Goal: Transaction & Acquisition: Subscribe to service/newsletter

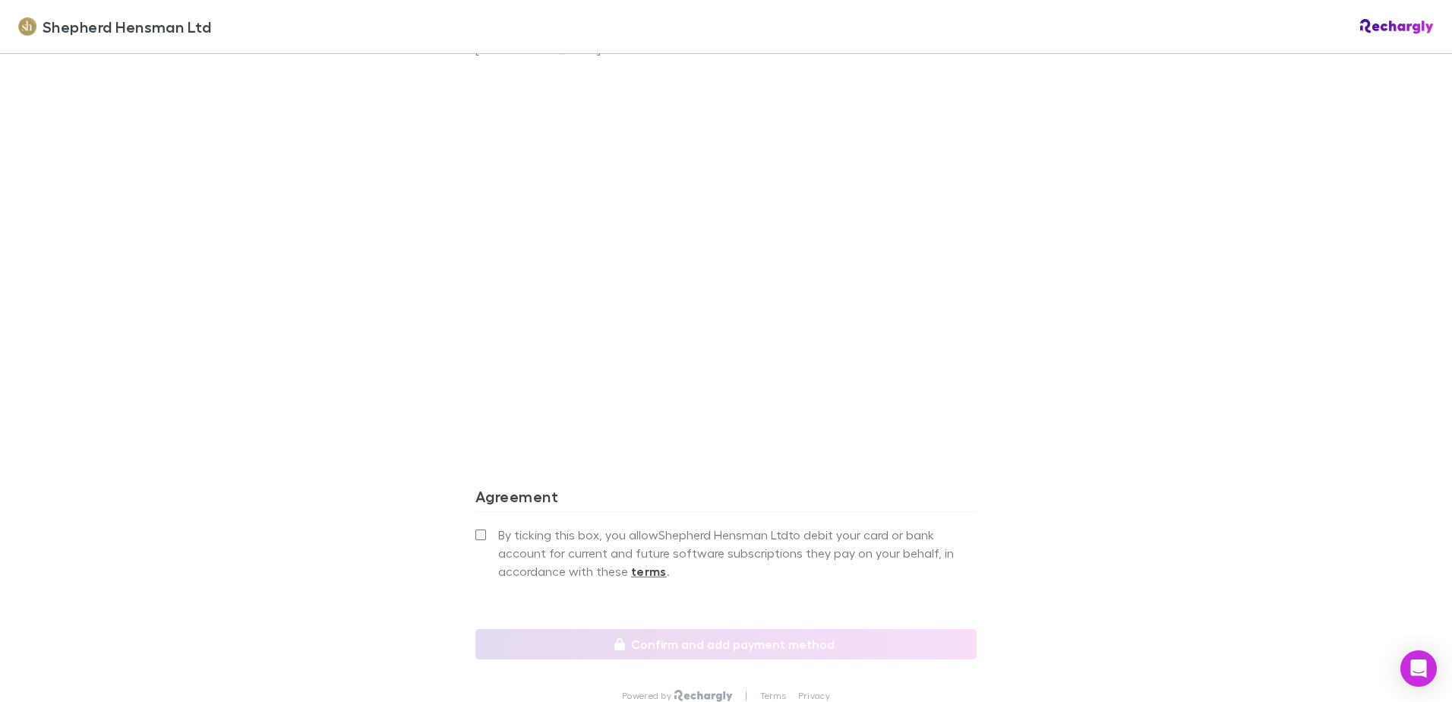
scroll to position [1139, 0]
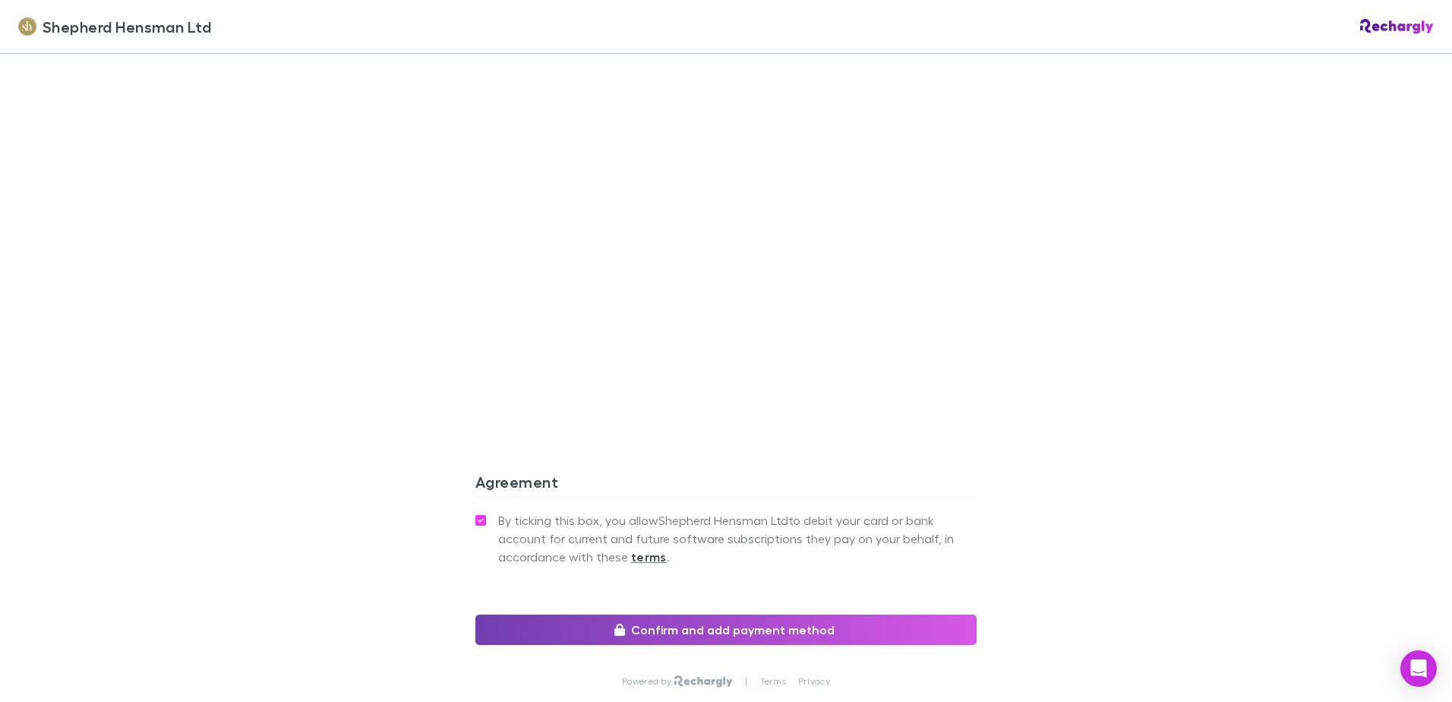
click at [726, 633] on button "Confirm and add payment method" at bounding box center [726, 630] width 501 height 30
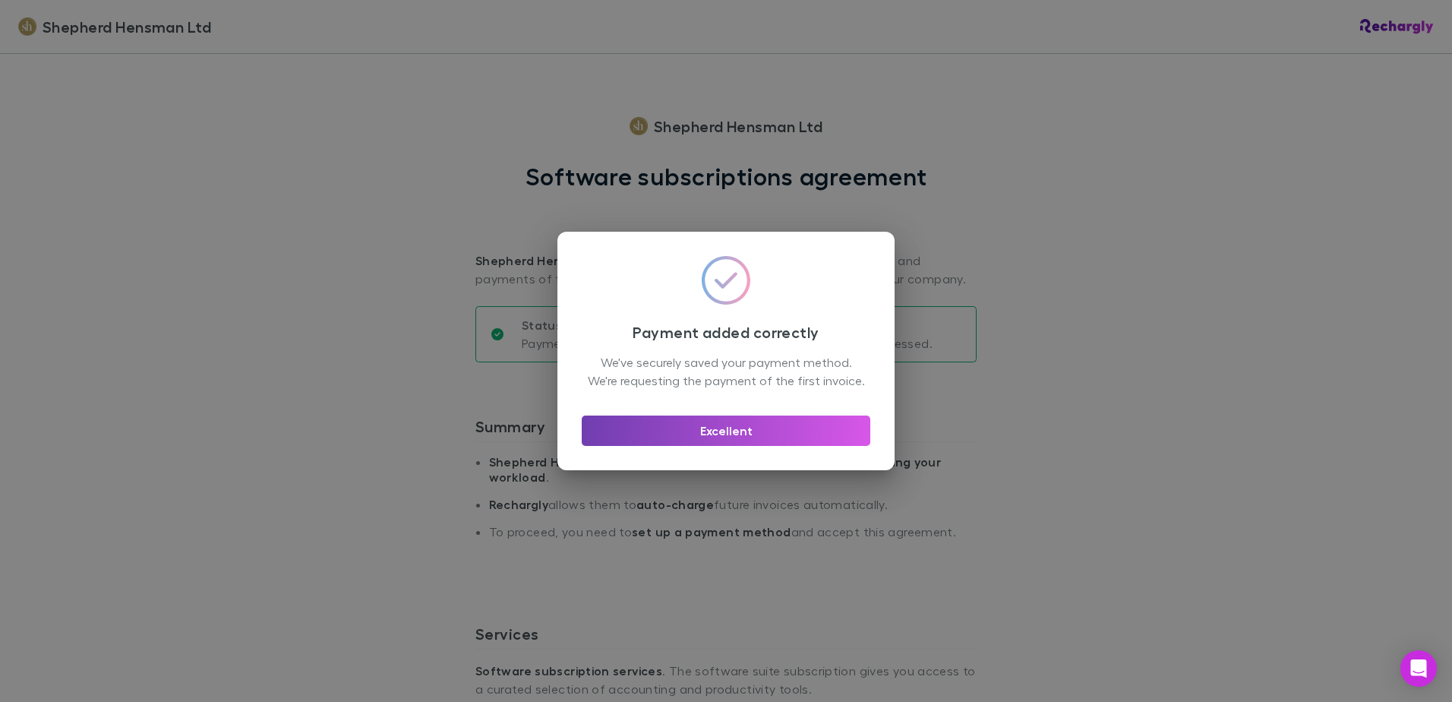
click at [716, 440] on button "Excellent" at bounding box center [726, 431] width 289 height 30
